Goal: Transaction & Acquisition: Purchase product/service

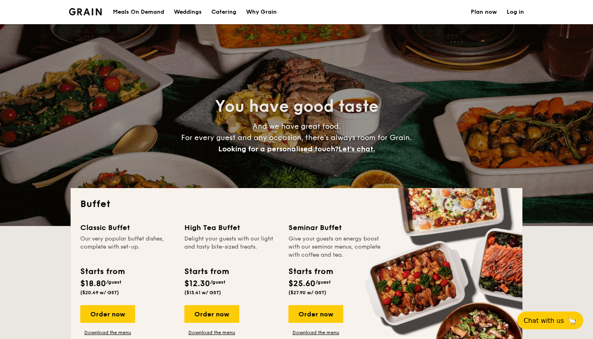
select select
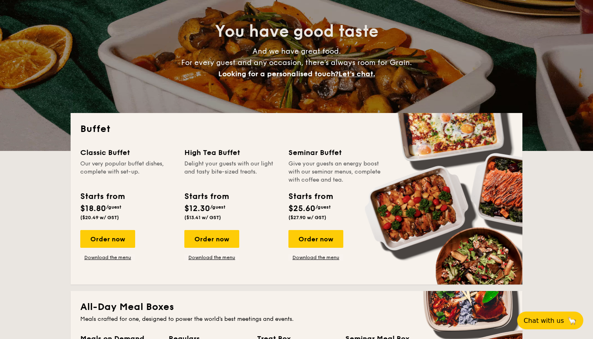
scroll to position [105, 0]
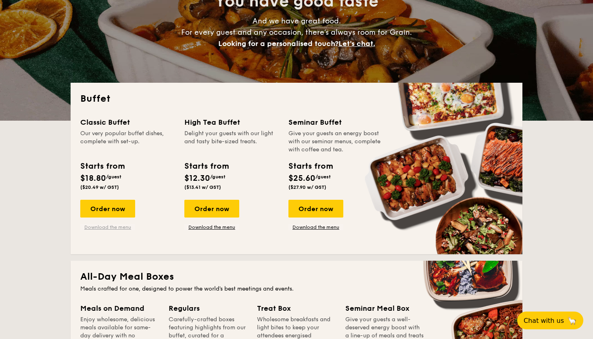
click at [107, 229] on link "Download the menu" at bounding box center [107, 227] width 55 height 6
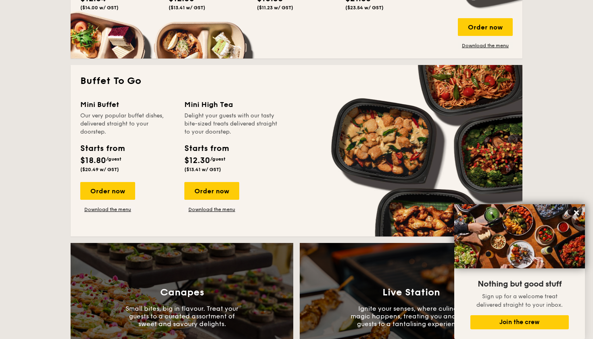
scroll to position [479, 0]
click at [118, 189] on div "Order now" at bounding box center [107, 191] width 55 height 18
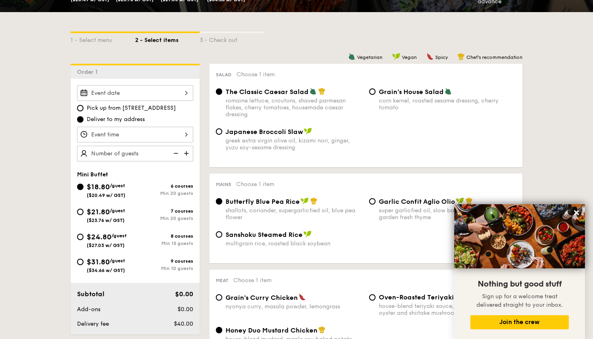
scroll to position [175, 0]
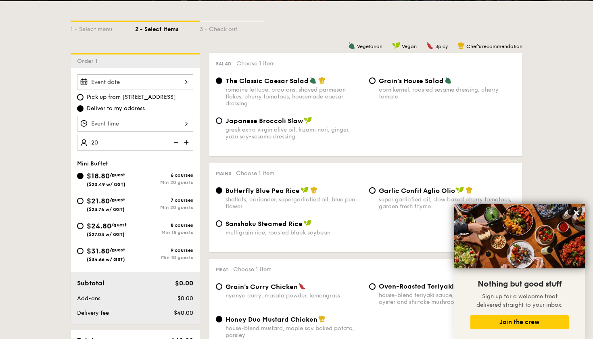
type input "20 guests"
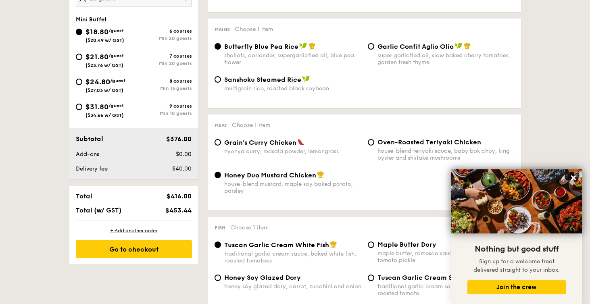
scroll to position [324, 0]
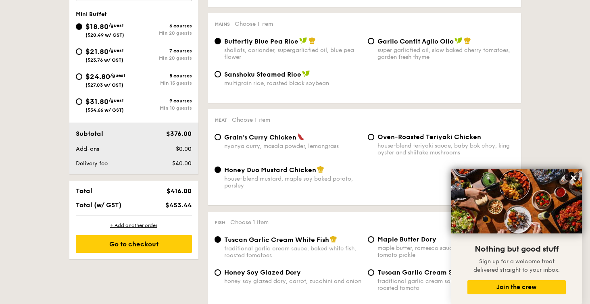
click at [248, 73] on span "Sanshoku Steamed Rice" at bounding box center [262, 75] width 77 height 8
click at [221, 73] on input "Sanshoku Steamed Rice multigrain rice, roasted black soybean" at bounding box center [218, 74] width 6 height 6
radio input "true"
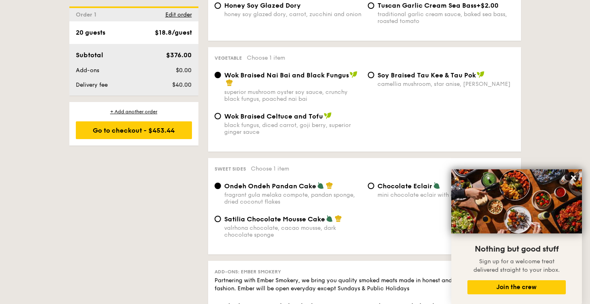
scroll to position [599, 0]
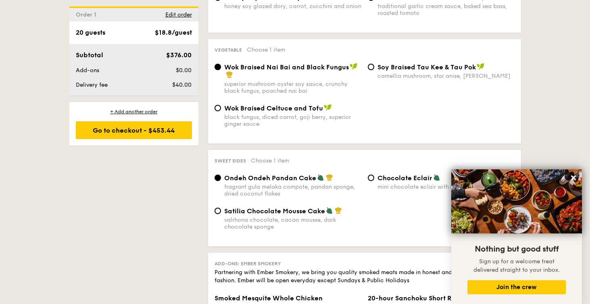
click at [230, 109] on span "Wok Braised Celtuce and Tofu" at bounding box center [273, 108] width 99 height 8
click at [221, 109] on input "Wok Braised Celtuce and Tofu black fungus, diced carrot, goji [PERSON_NAME], su…" at bounding box center [218, 108] width 6 height 6
radio input "true"
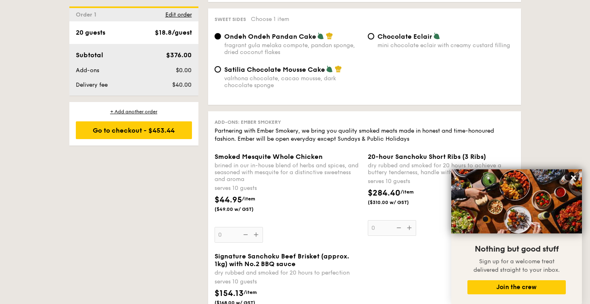
scroll to position [741, 0]
click at [399, 44] on div "mini chocolate eclair with creamy custard filling" at bounding box center [446, 45] width 137 height 7
click at [374, 40] on input "Chocolate Eclair mini chocolate eclair with creamy custard filling" at bounding box center [371, 36] width 6 height 6
radio input "true"
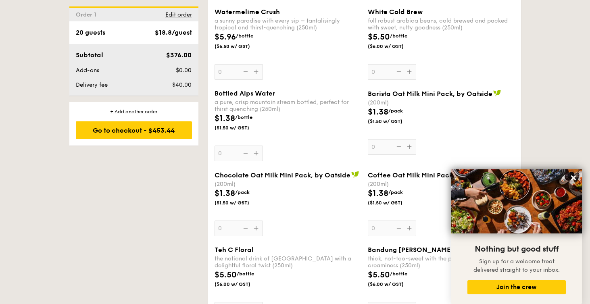
scroll to position [1369, 0]
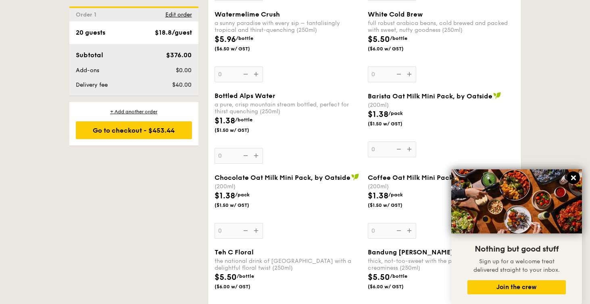
click at [574, 178] on icon at bounding box center [573, 177] width 7 height 7
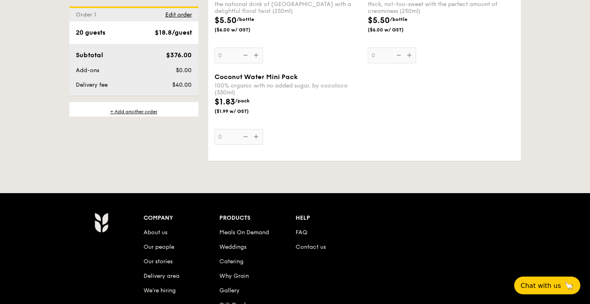
scroll to position [1559, 0]
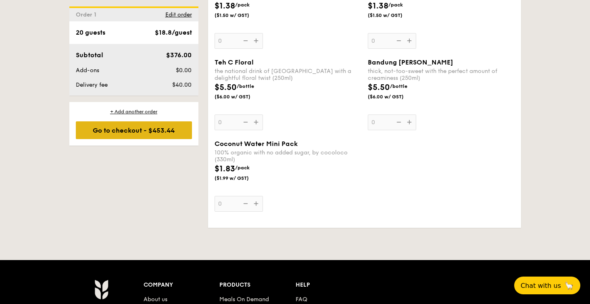
click at [173, 134] on div "Go to checkout - $453.44" at bounding box center [134, 130] width 116 height 18
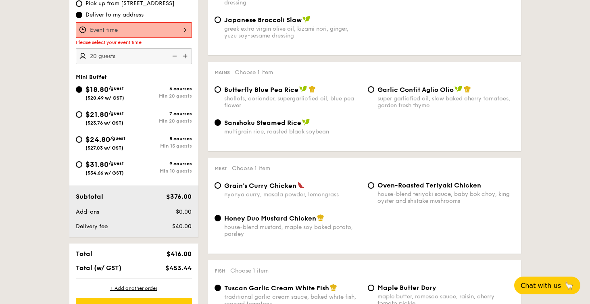
scroll to position [215, 0]
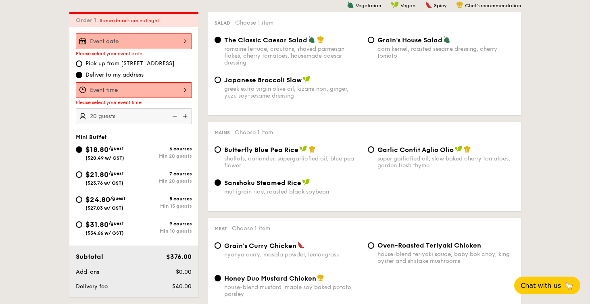
click at [151, 42] on div "2025 Sep [DATE] Tue Wed Thu Fri Sat Sun 1 2 3 4 5 6 7 8 9 10 11 12 13 14 15 16 …" at bounding box center [134, 41] width 116 height 16
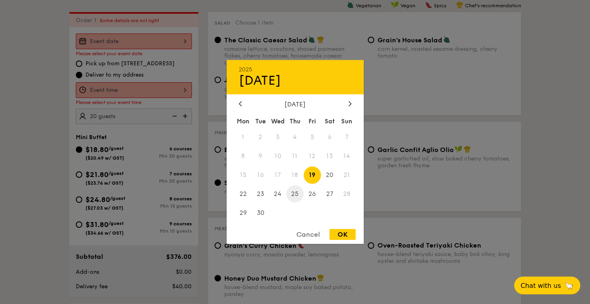
click at [296, 194] on span "25" at bounding box center [294, 193] width 17 height 17
click at [344, 236] on div "OK" at bounding box center [343, 234] width 26 height 11
type input "[DATE]"
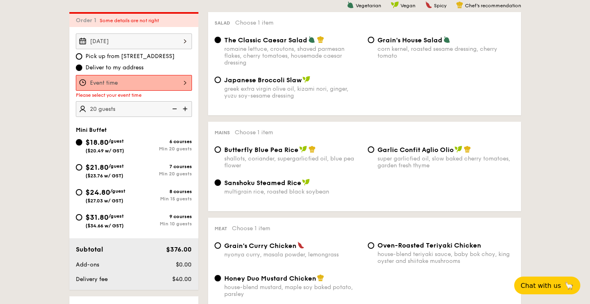
click at [136, 80] on div "12 1 2 3 4 5 6 7 8 9 10 11 00 15 30 45 am pm Cancel OK" at bounding box center [134, 83] width 116 height 16
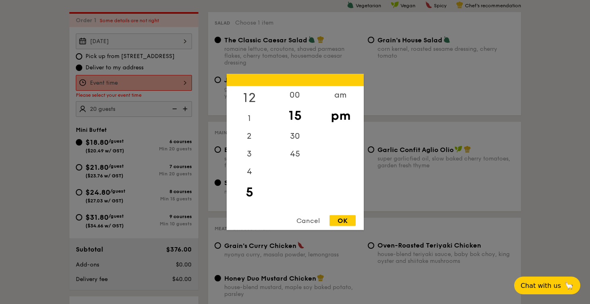
click at [249, 98] on div "12" at bounding box center [250, 97] width 46 height 23
click at [295, 94] on div "00" at bounding box center [295, 97] width 46 height 23
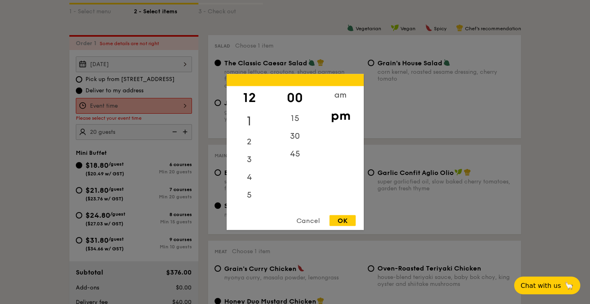
scroll to position [218, 0]
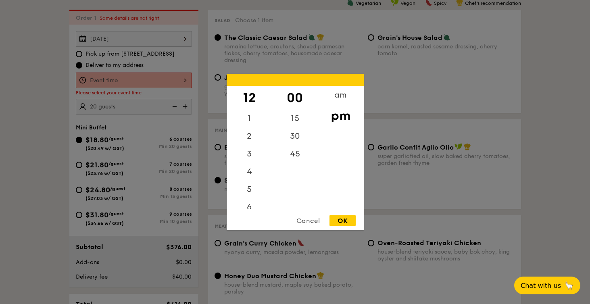
click at [349, 216] on div "OK" at bounding box center [343, 220] width 26 height 11
type input "12:00PM"
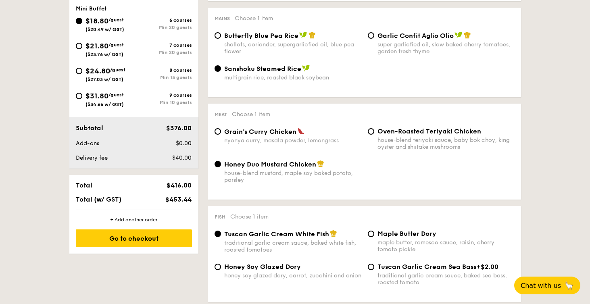
scroll to position [334, 0]
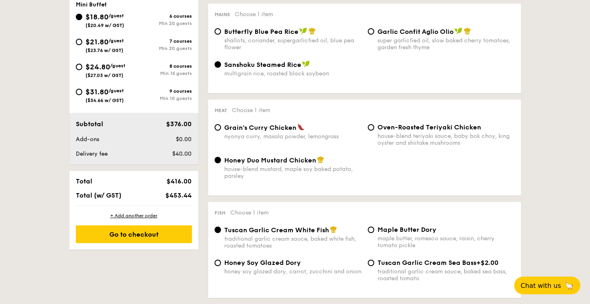
drag, startPoint x: 171, startPoint y: 196, endPoint x: 191, endPoint y: 196, distance: 20.2
click at [191, 196] on span "$453.44" at bounding box center [178, 196] width 26 height 8
copy span "453.44"
